Goal: Task Accomplishment & Management: Complete application form

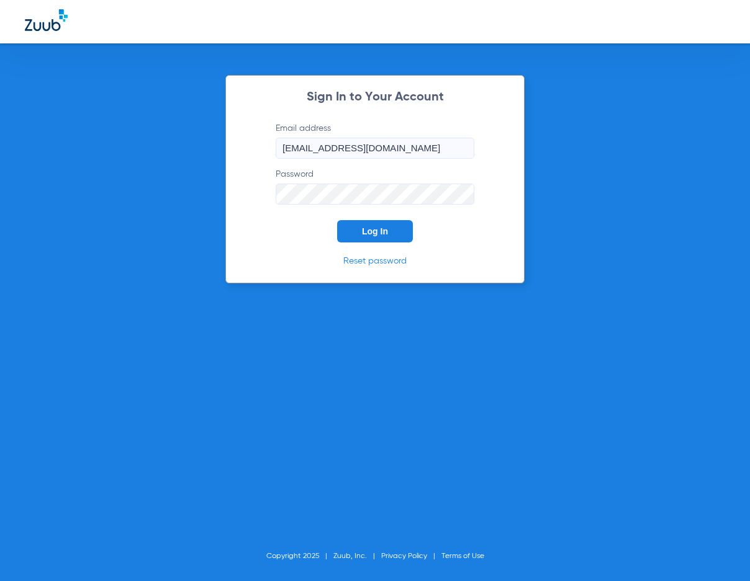
click at [372, 236] on span "Log In" at bounding box center [375, 231] width 26 height 10
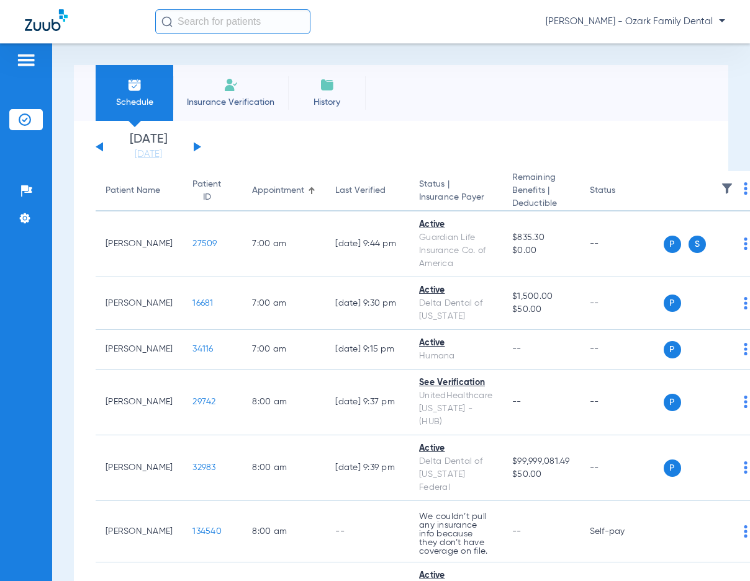
click at [220, 102] on span "Insurance Verification" at bounding box center [230, 102] width 96 height 12
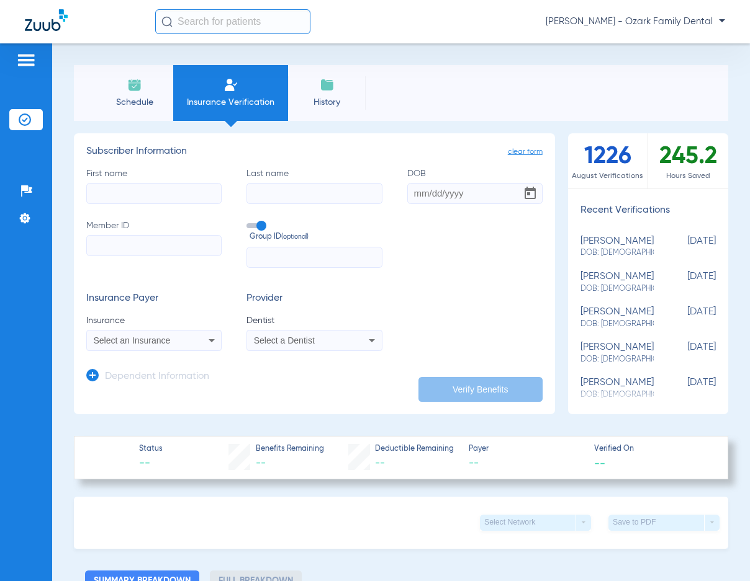
click at [160, 199] on input "First name" at bounding box center [153, 193] width 135 height 21
type input "[PERSON_NAME]"
type input "[DATE]"
click at [94, 253] on input "Member ID" at bounding box center [153, 245] width 135 height 21
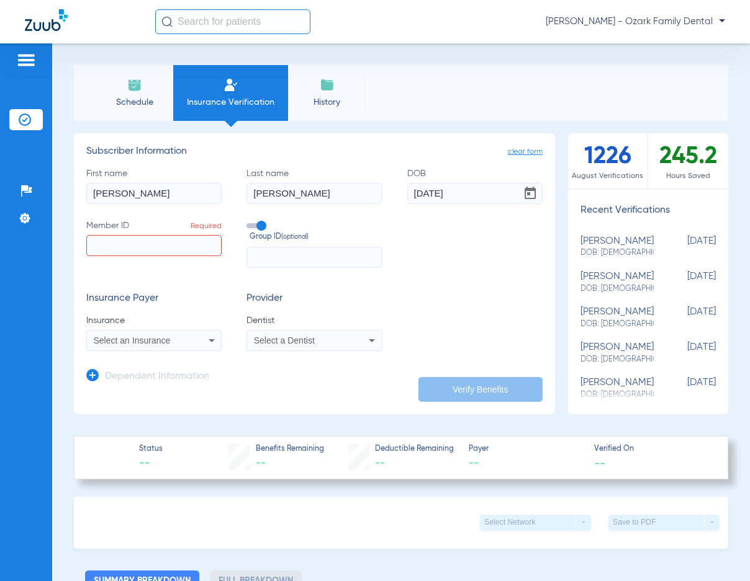
click at [454, 321] on div "Insurance Payer Insurance Select an Insurance Provider Dentist Select a Dentist" at bounding box center [314, 322] width 456 height 58
paste input "ZGA830834380"
type input "ZGA830834380"
click at [287, 262] on input "text" at bounding box center [313, 257] width 135 height 21
click at [199, 338] on div "Select an Insurance" at bounding box center [154, 340] width 134 height 15
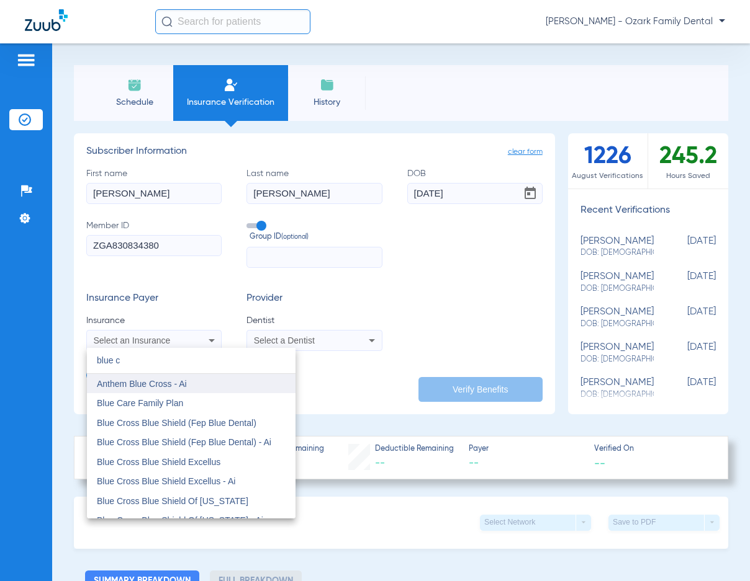
type input "blue c"
click at [177, 380] on span "Anthem Blue Cross - Ai" at bounding box center [142, 384] width 90 height 10
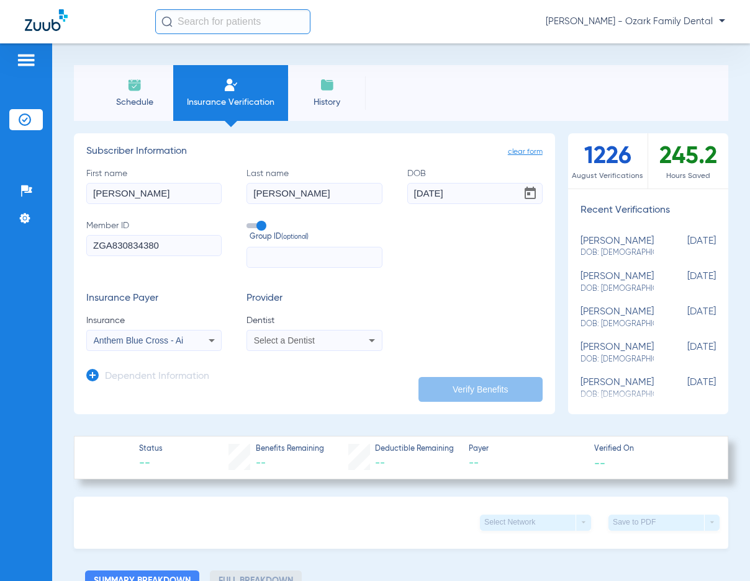
click at [269, 340] on span "Select a Dentist" at bounding box center [284, 341] width 61 height 10
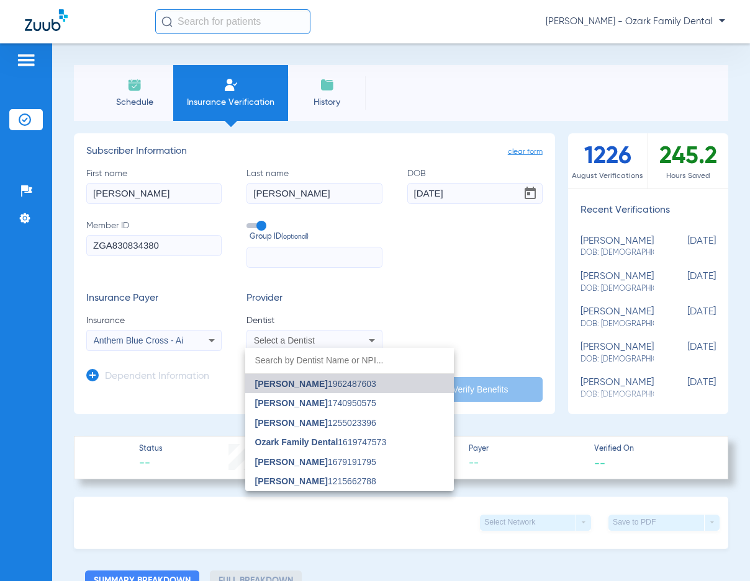
click at [354, 383] on span "[PERSON_NAME] 1962487603" at bounding box center [315, 384] width 121 height 9
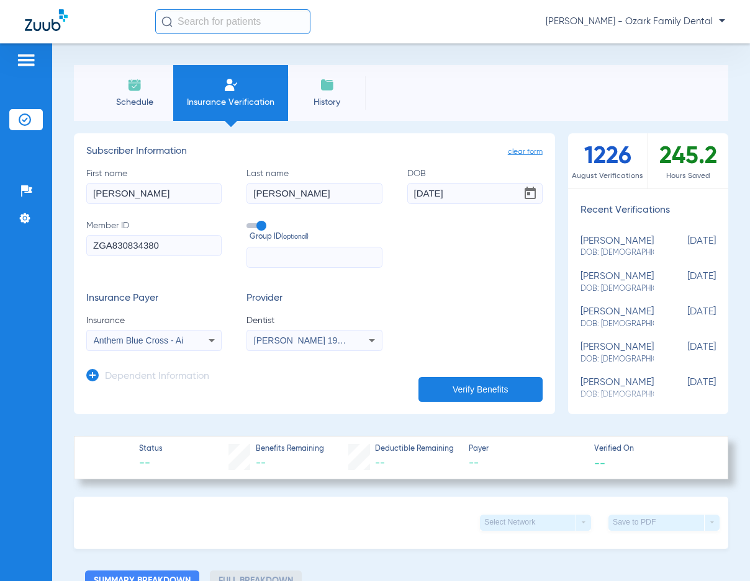
click at [104, 374] on div "Dependent Information" at bounding box center [147, 380] width 123 height 26
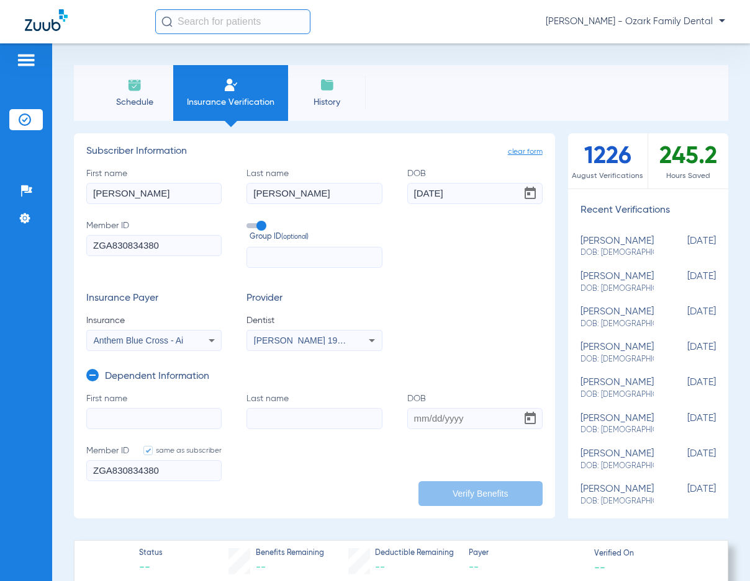
click at [90, 376] on icon at bounding box center [92, 375] width 12 height 12
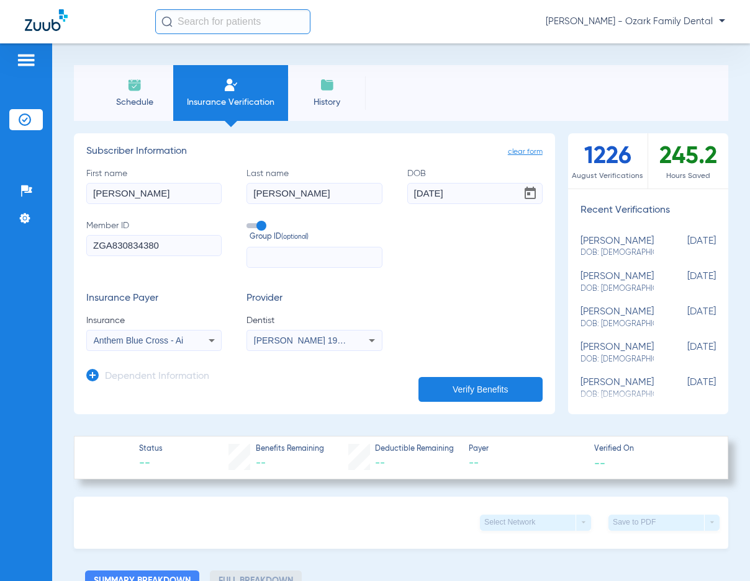
click at [150, 376] on h3 "Dependent Information" at bounding box center [157, 377] width 104 height 12
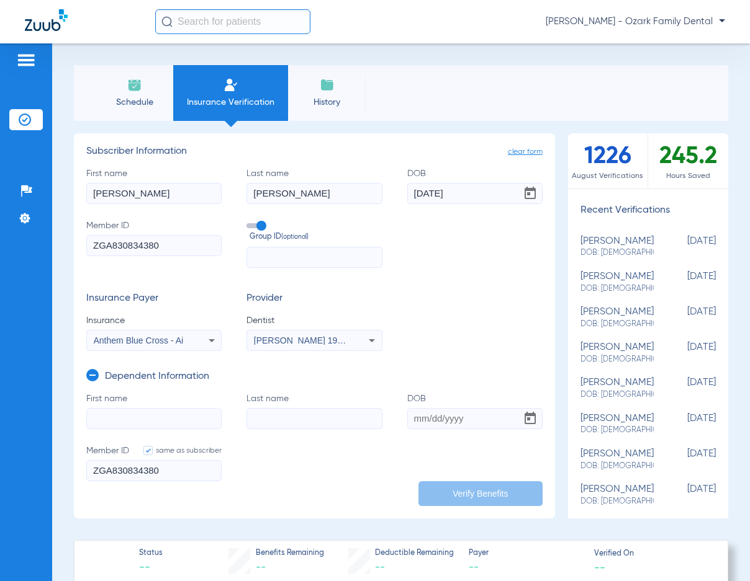
click at [166, 411] on input "First name" at bounding box center [153, 418] width 135 height 21
type input "[PERSON_NAME]"
type input "brahin"
type input "[DATE]"
click at [506, 504] on button "Verify Benefits" at bounding box center [480, 494] width 124 height 25
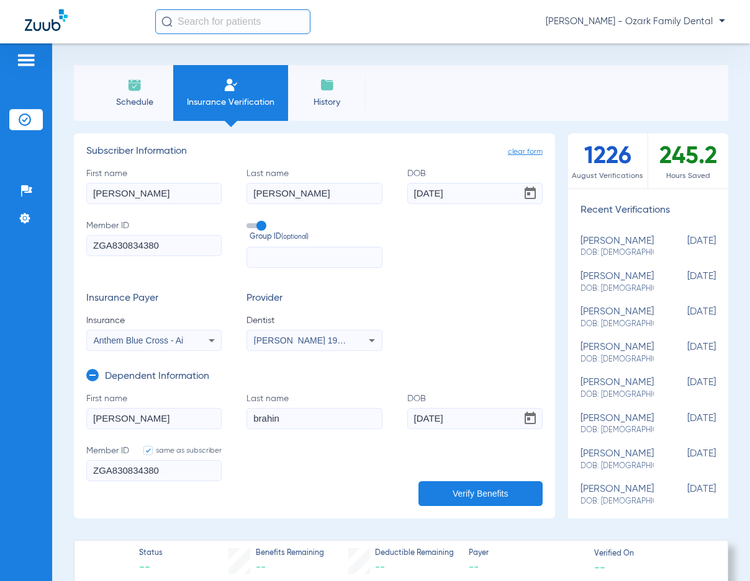
click at [478, 96] on div "Schedule Insurance Verification History Last Appt. Sync Time: [DATE] - 10:49 AM" at bounding box center [401, 93] width 654 height 56
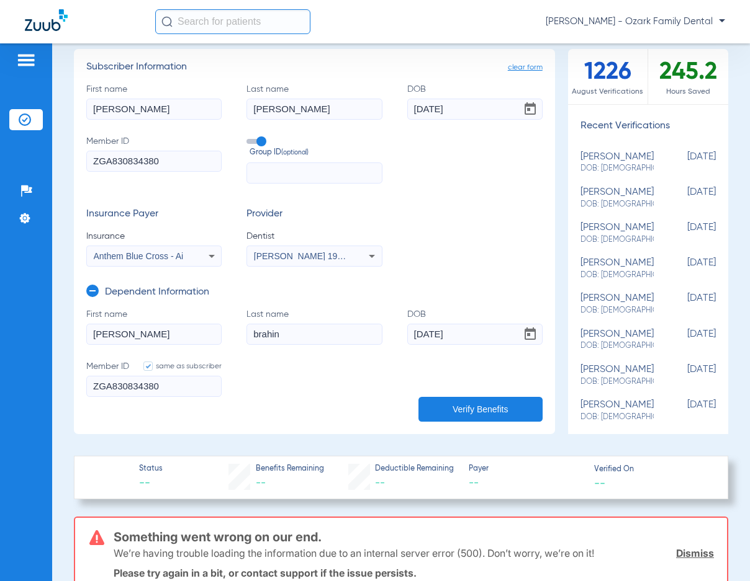
scroll to position [124, 0]
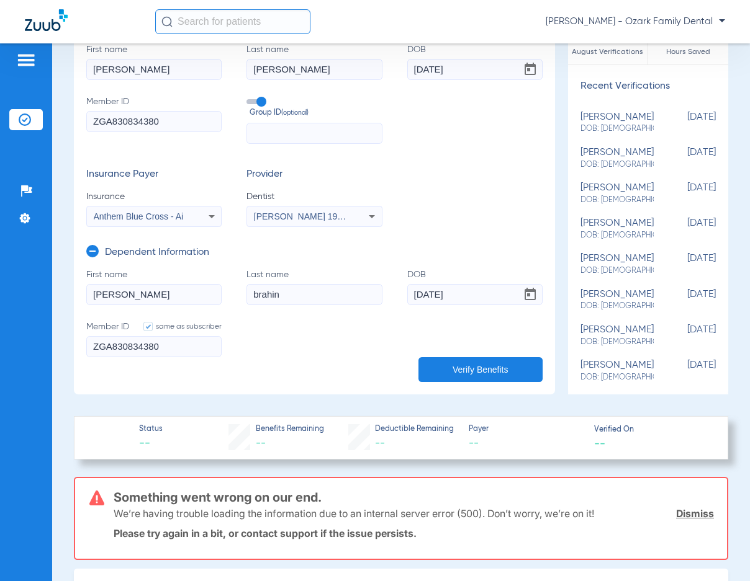
click at [177, 222] on div "Anthem Blue Cross - Ai" at bounding box center [154, 216] width 134 height 15
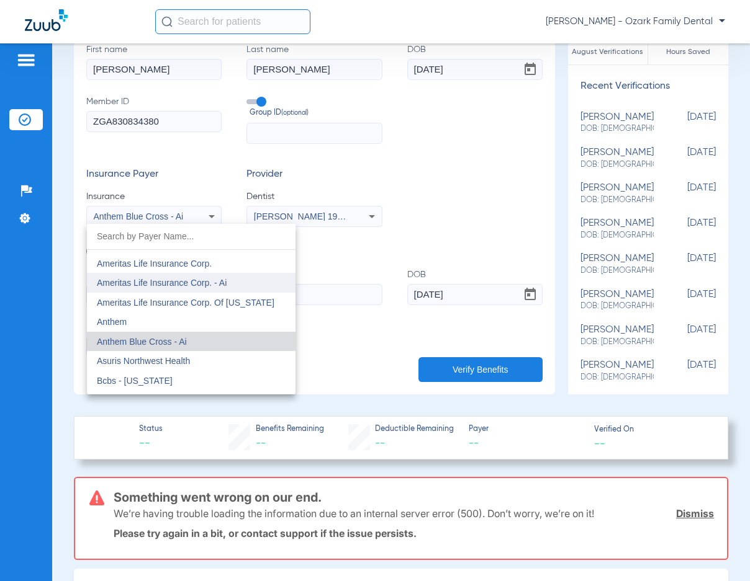
scroll to position [446, 0]
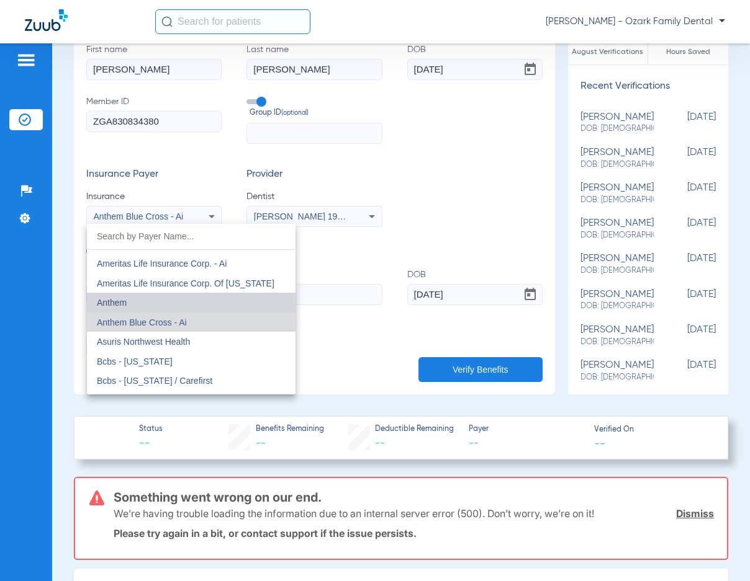
click at [200, 309] on mat-option "Anthem" at bounding box center [191, 303] width 208 height 20
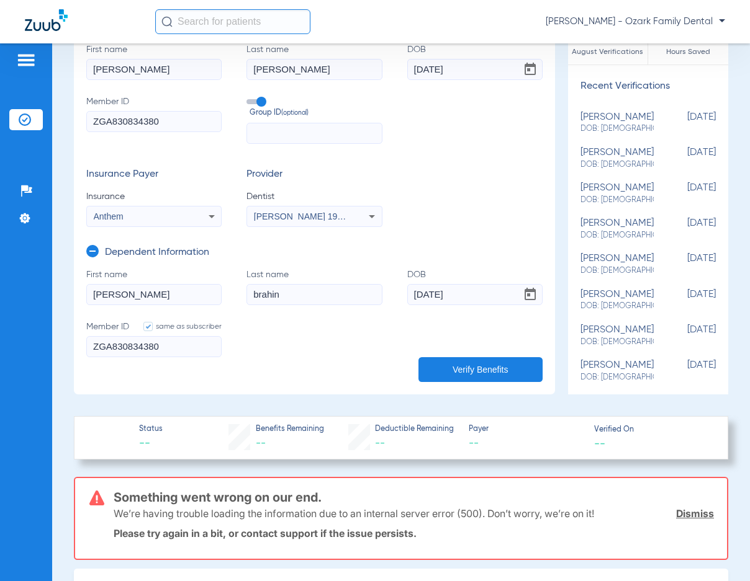
click at [440, 381] on button "Verify Benefits" at bounding box center [480, 369] width 124 height 25
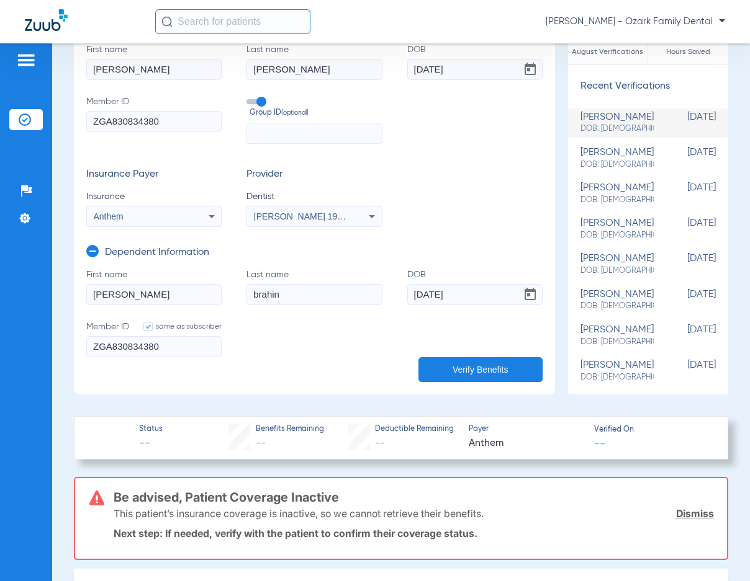
click at [466, 240] on app-dependent-form "Dependent Information First name [PERSON_NAME] Last name [PERSON_NAME] [DEMOGRA…" at bounding box center [314, 300] width 456 height 146
